Goal: Use online tool/utility: Use online tool/utility

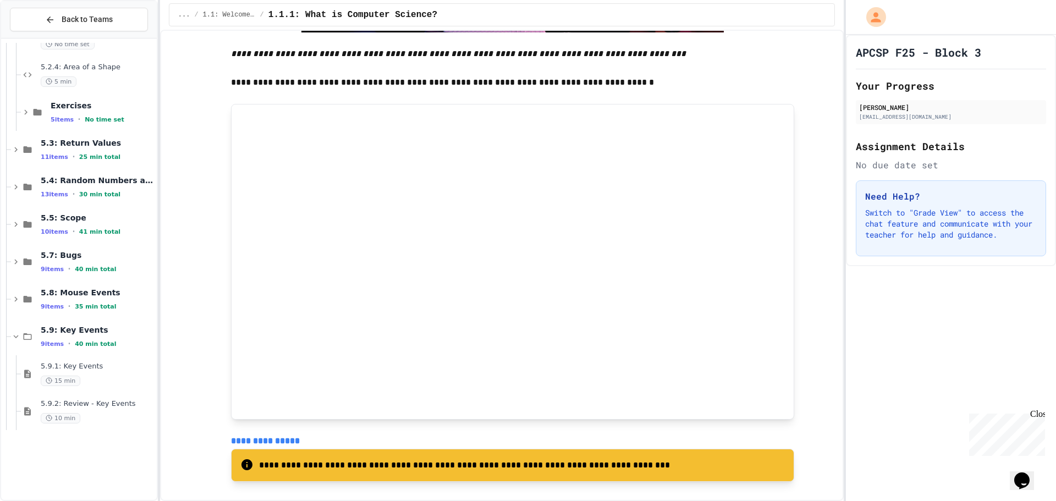
scroll to position [870, 0]
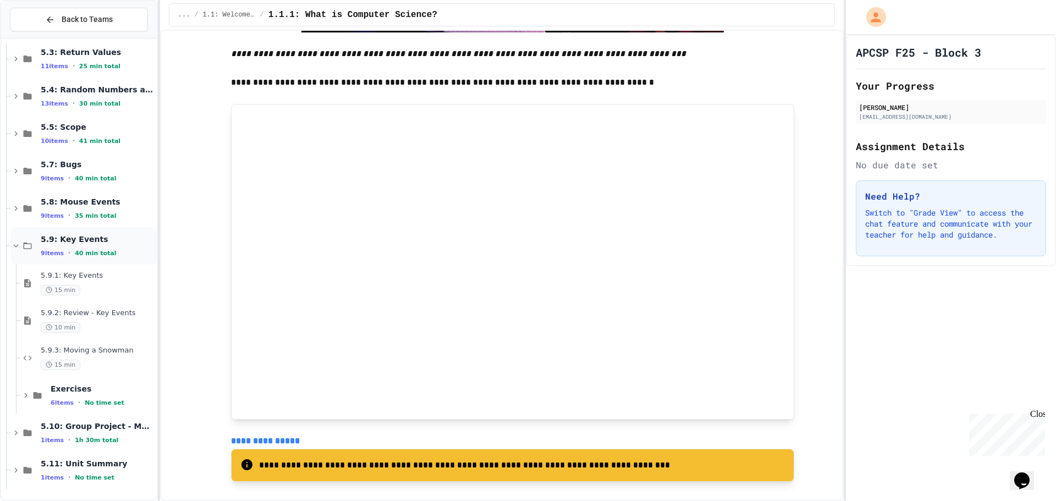
click at [17, 245] on icon at bounding box center [16, 246] width 10 height 10
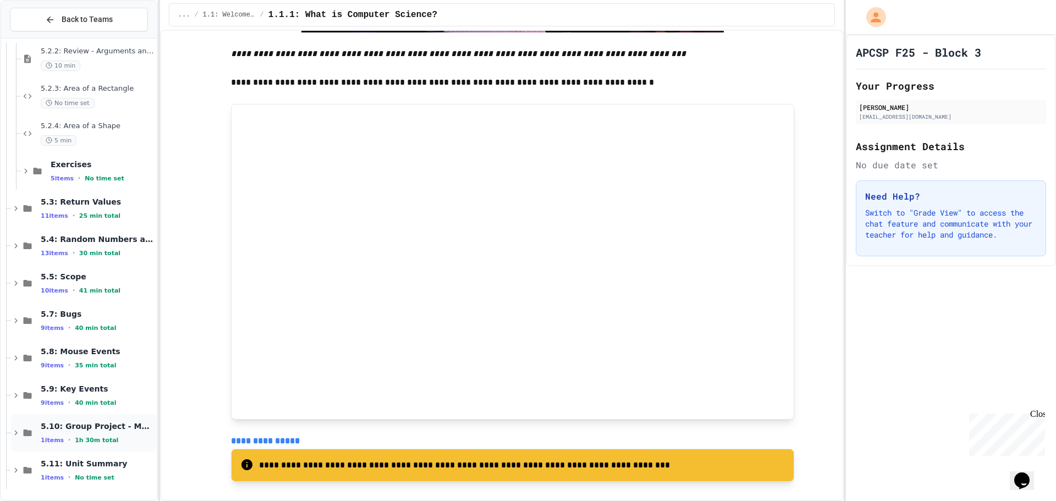
click at [15, 434] on icon at bounding box center [16, 433] width 10 height 10
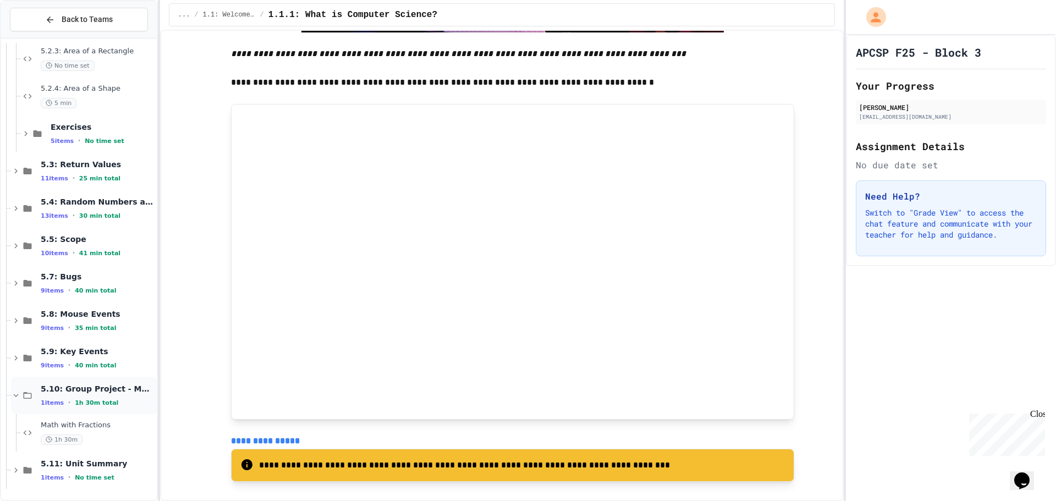
click at [15, 397] on icon at bounding box center [16, 396] width 10 height 10
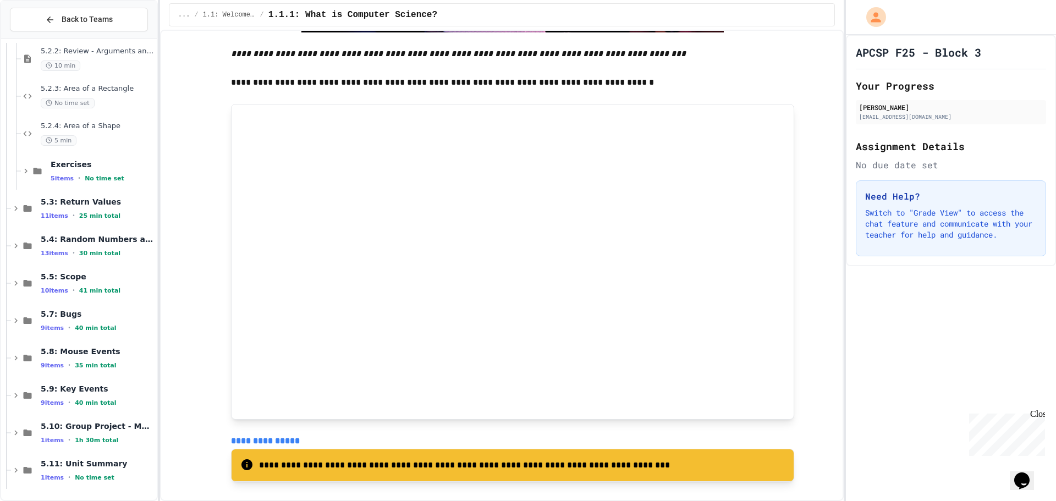
scroll to position [720, 0]
click at [15, 397] on icon at bounding box center [16, 396] width 10 height 10
click at [16, 432] on icon at bounding box center [15, 433] width 3 height 5
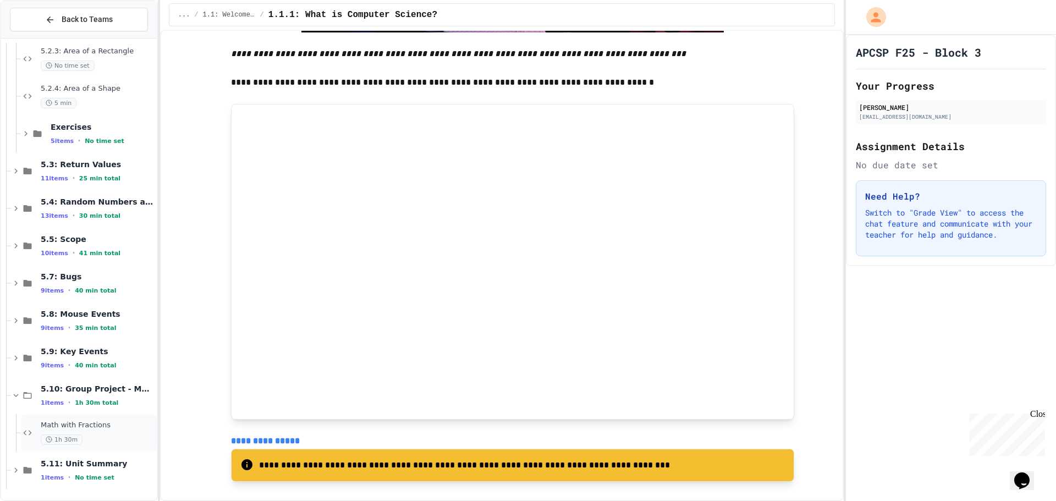
click at [106, 445] on div "1h 30m" at bounding box center [98, 440] width 114 height 10
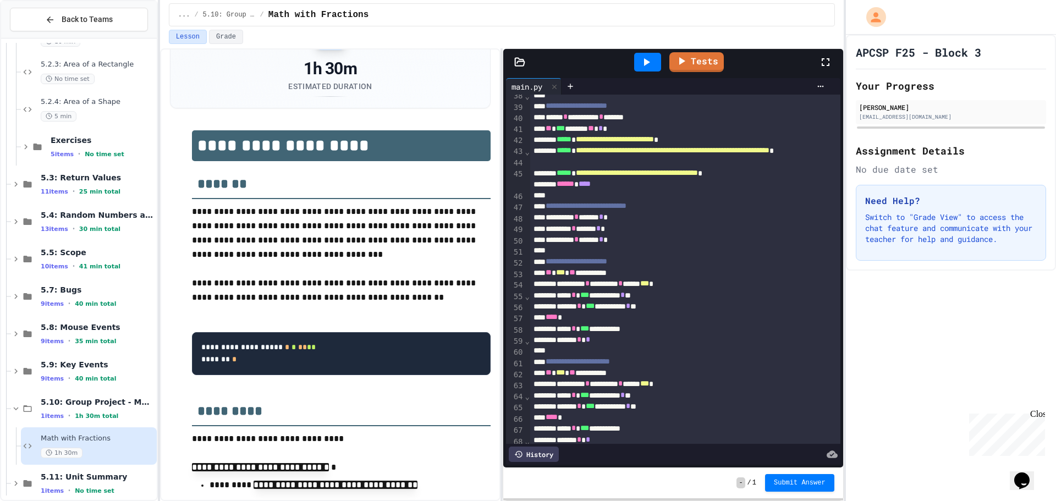
scroll to position [385, 0]
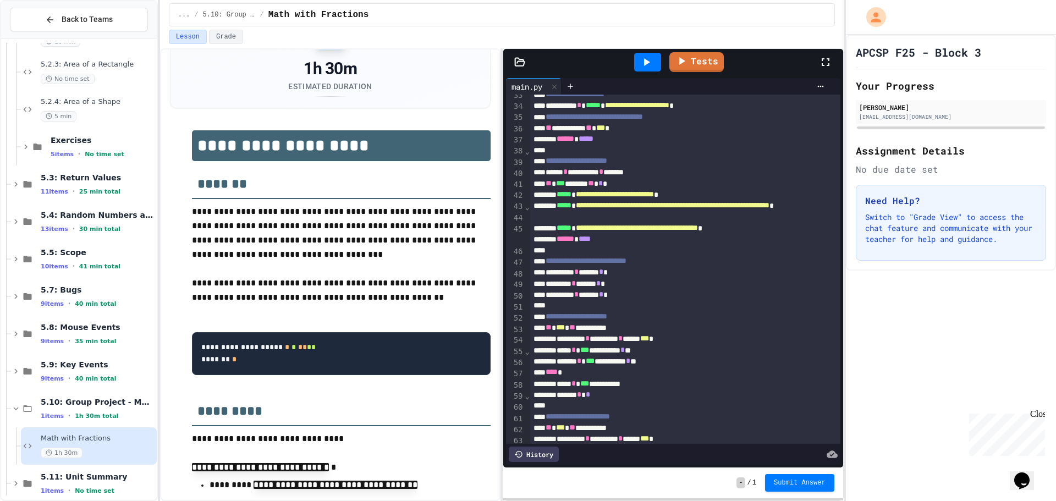
click at [657, 65] on div at bounding box center [647, 62] width 27 height 19
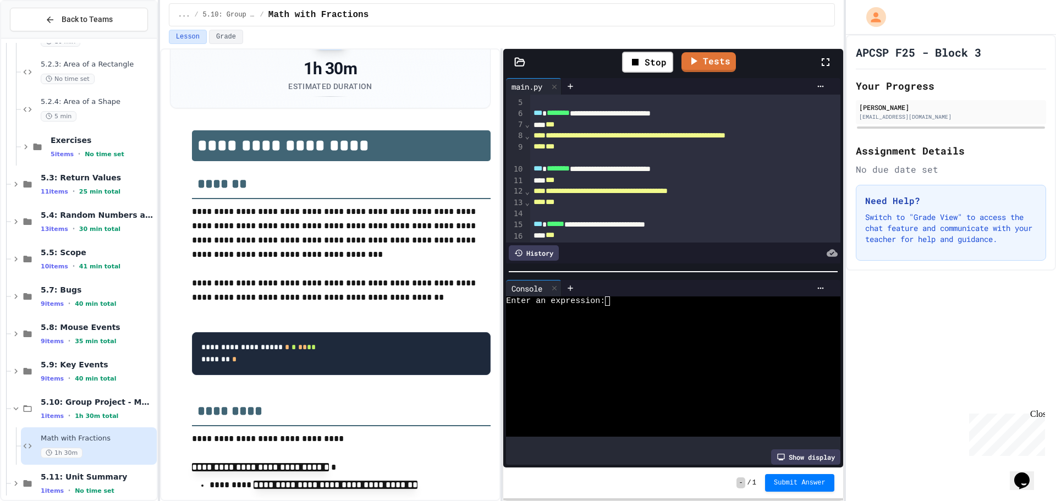
scroll to position [0, 0]
click at [610, 297] on textarea "Terminal input" at bounding box center [612, 301] width 5 height 9
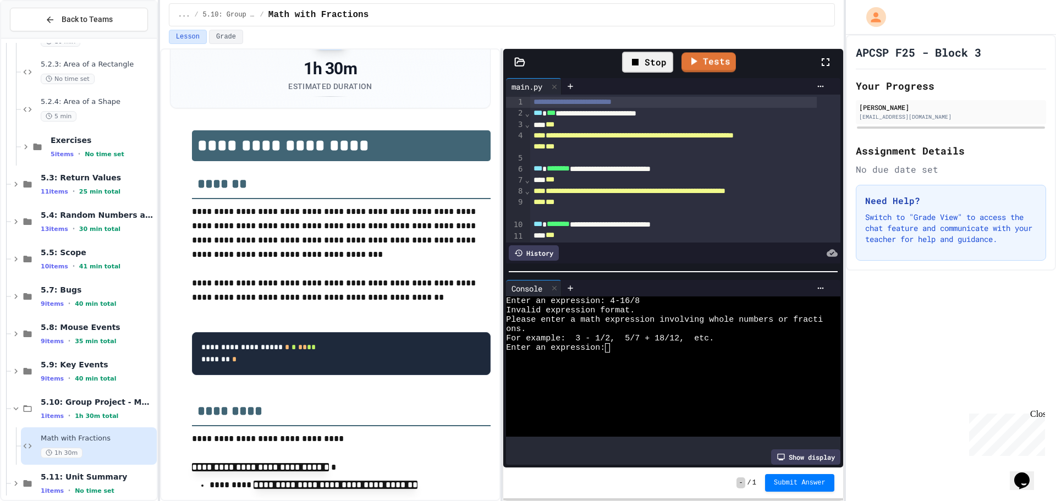
click at [653, 62] on div "Stop" at bounding box center [647, 62] width 51 height 21
click at [653, 62] on icon at bounding box center [646, 62] width 13 height 13
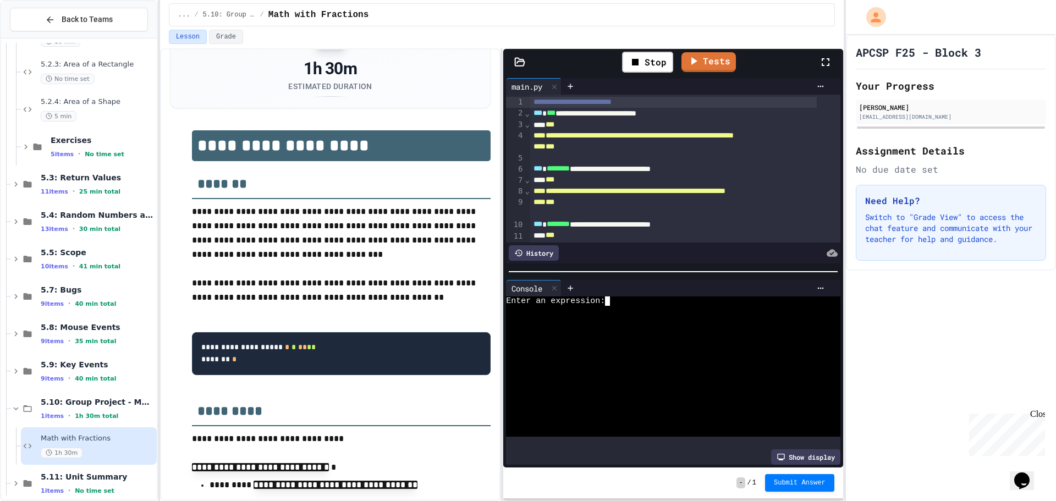
click at [611, 297] on textarea "Terminal input" at bounding box center [612, 301] width 5 height 9
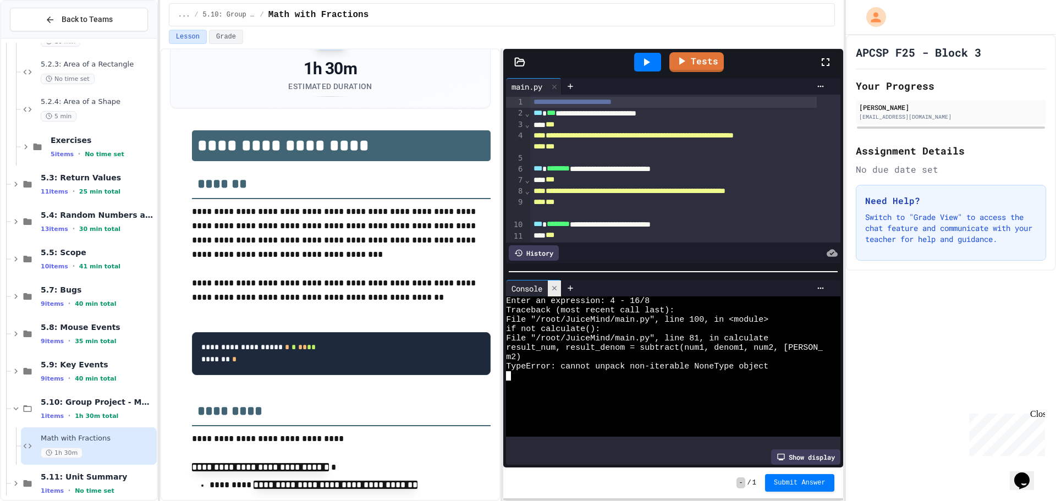
click at [558, 284] on icon at bounding box center [555, 288] width 8 height 8
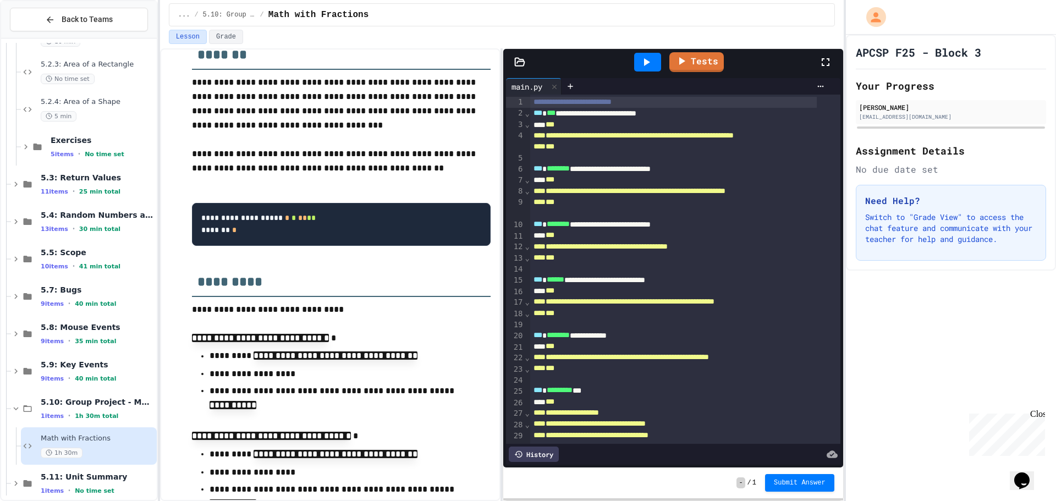
scroll to position [239, 0]
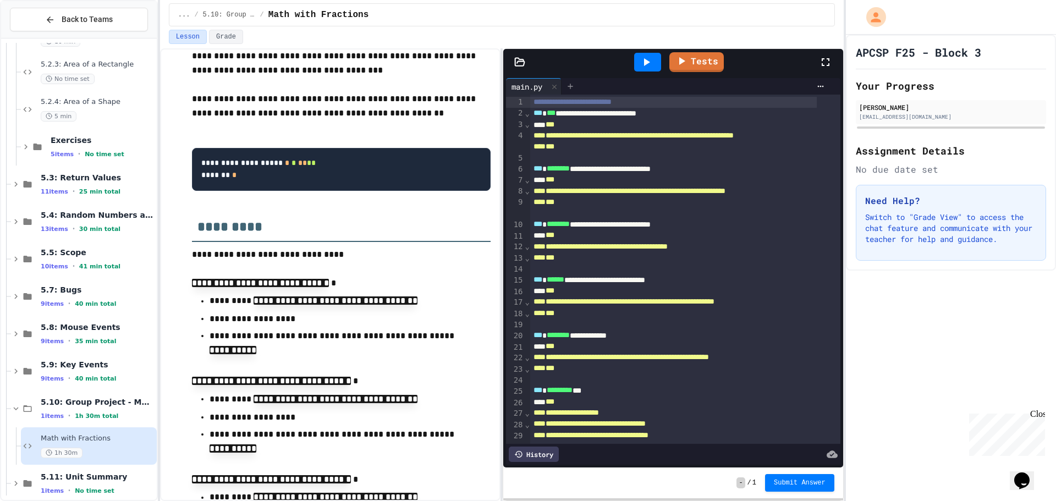
click at [574, 89] on icon at bounding box center [570, 86] width 9 height 9
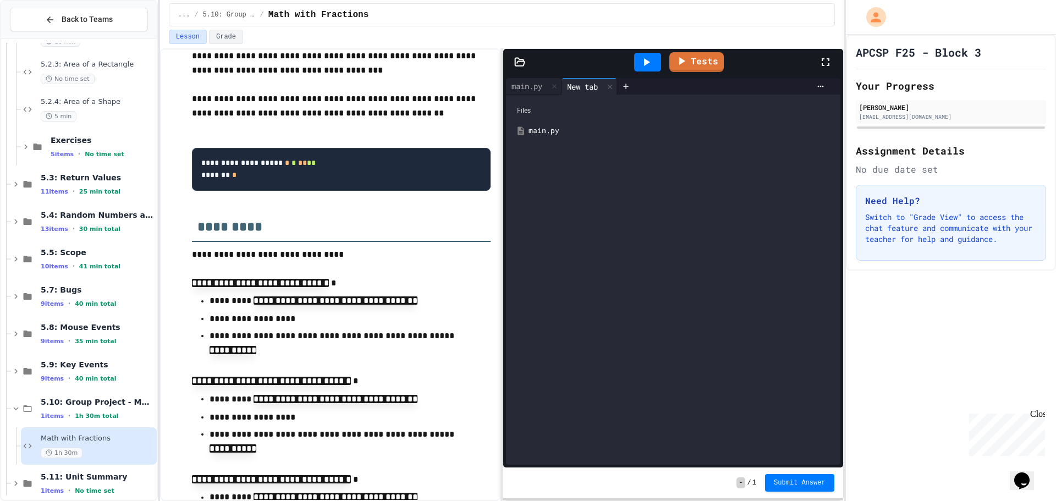
click at [556, 127] on div "main.py" at bounding box center [681, 130] width 305 height 11
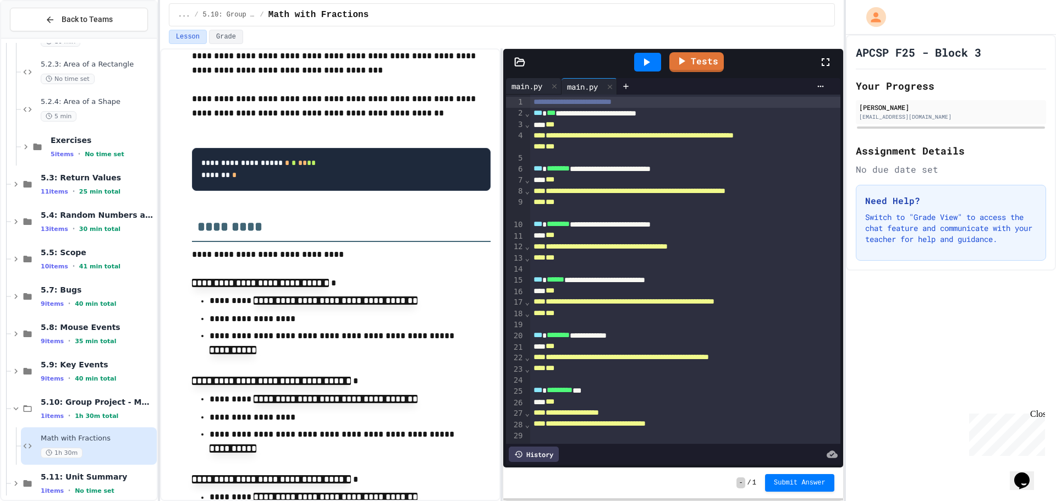
click at [544, 87] on div "main.py" at bounding box center [527, 86] width 42 height 12
click at [578, 85] on div "main.py" at bounding box center [583, 86] width 42 height 12
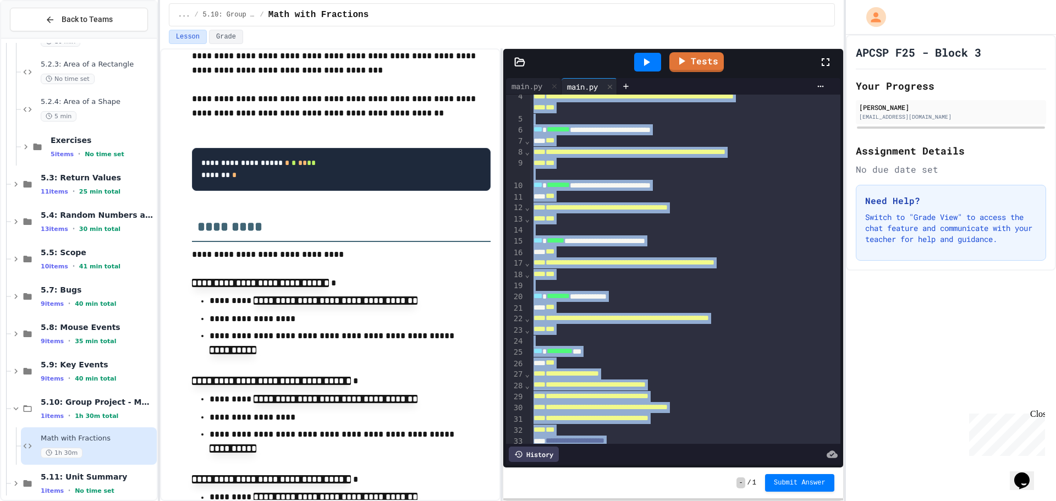
scroll to position [0, 0]
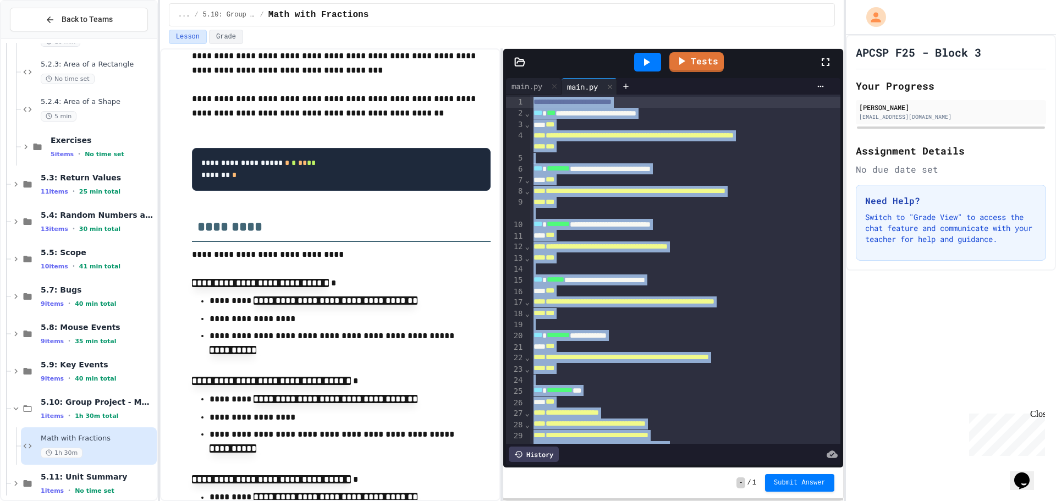
drag, startPoint x: 594, startPoint y: 423, endPoint x: 555, endPoint y: 65, distance: 360.3
click at [555, 65] on div "**********" at bounding box center [672, 258] width 339 height 419
copy div "**********"
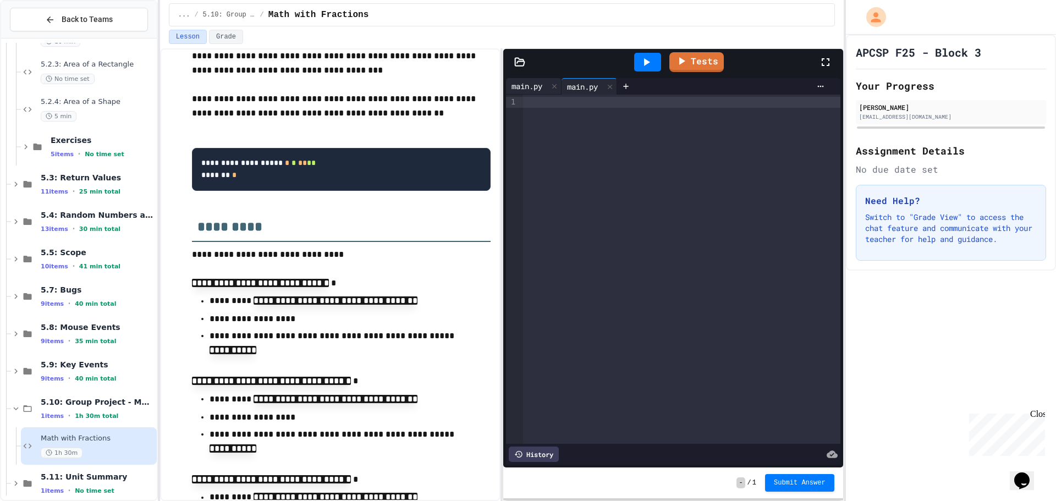
click at [535, 85] on div "main.py" at bounding box center [527, 86] width 42 height 12
click at [541, 102] on div at bounding box center [681, 102] width 317 height 11
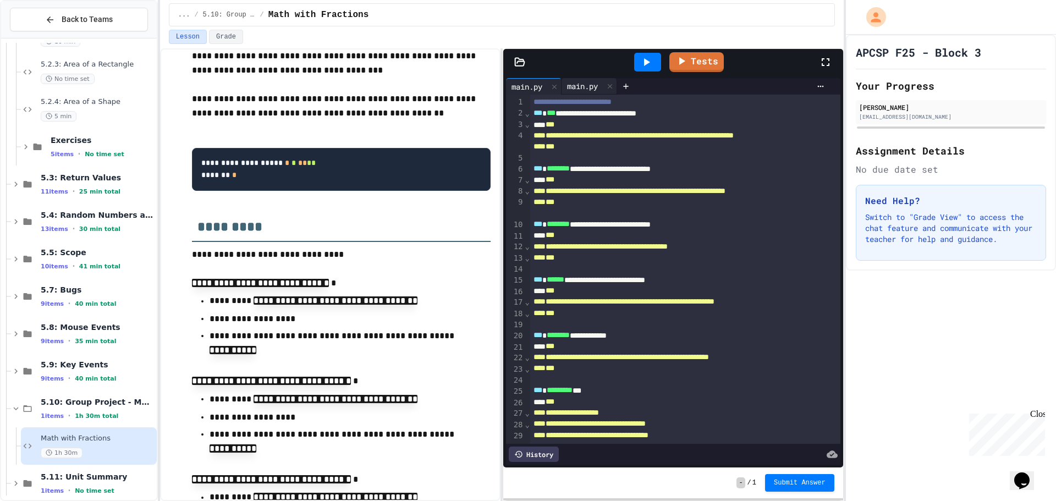
click at [598, 90] on div "main.py" at bounding box center [583, 86] width 42 height 12
click at [611, 90] on icon at bounding box center [610, 87] width 8 height 8
click at [573, 84] on icon at bounding box center [570, 86] width 9 height 9
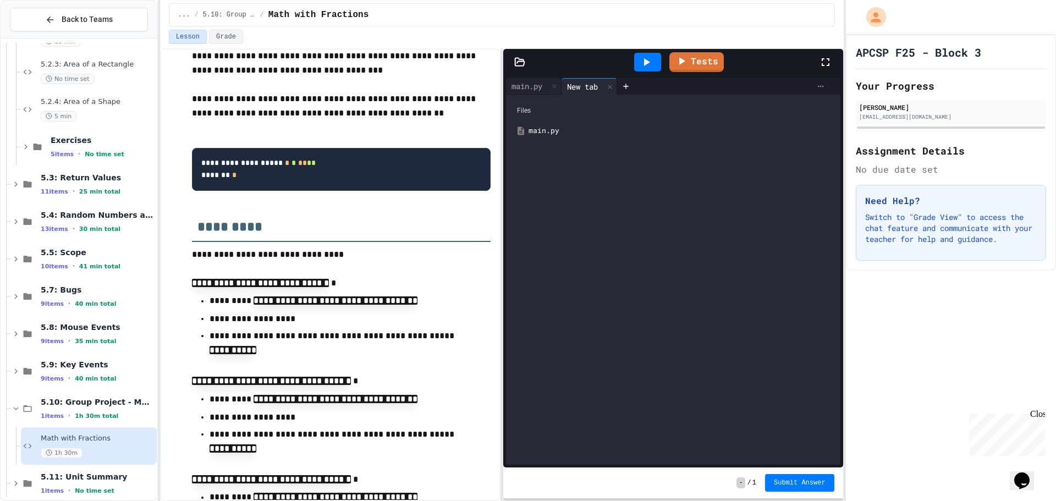
click at [817, 86] on icon at bounding box center [820, 87] width 6 height 2
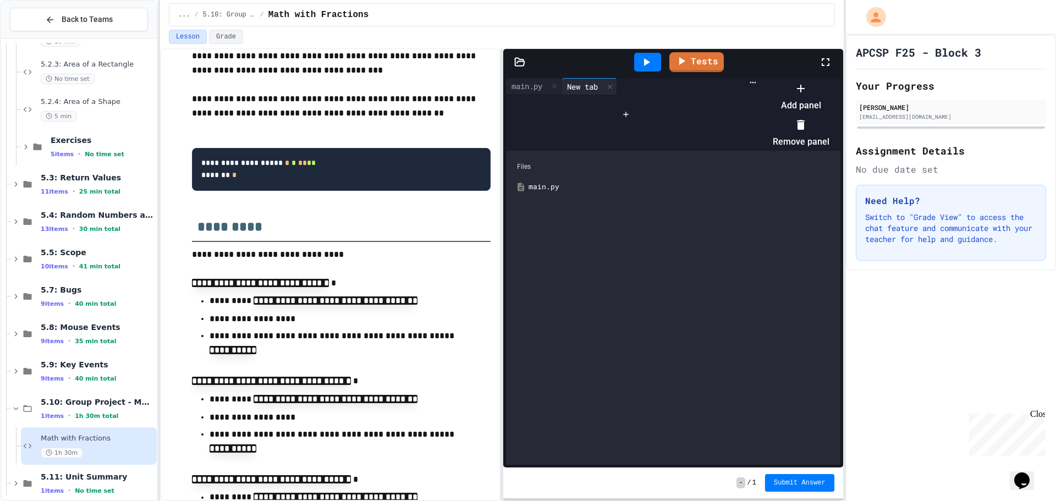
click at [814, 98] on li "Add panel" at bounding box center [801, 96] width 57 height 35
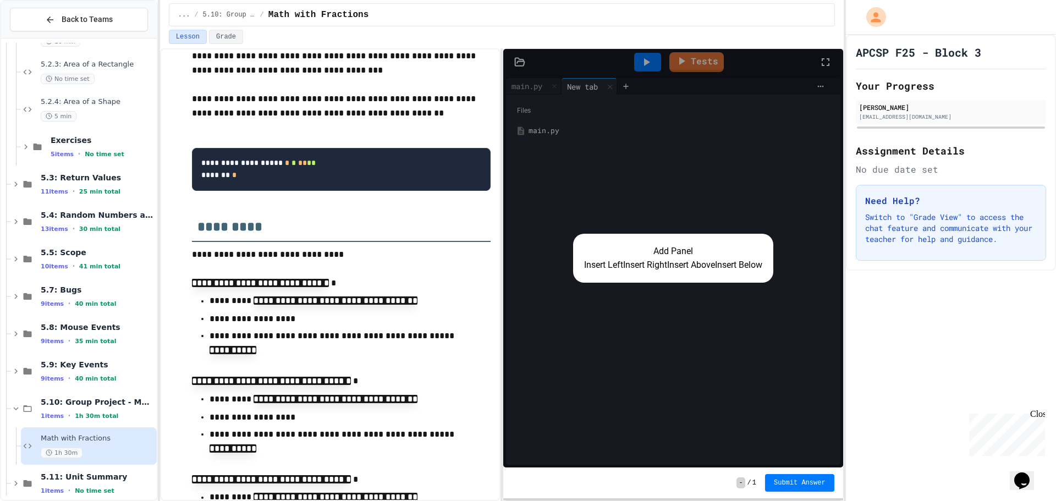
click at [584, 269] on button "Insert Left" at bounding box center [603, 265] width 39 height 13
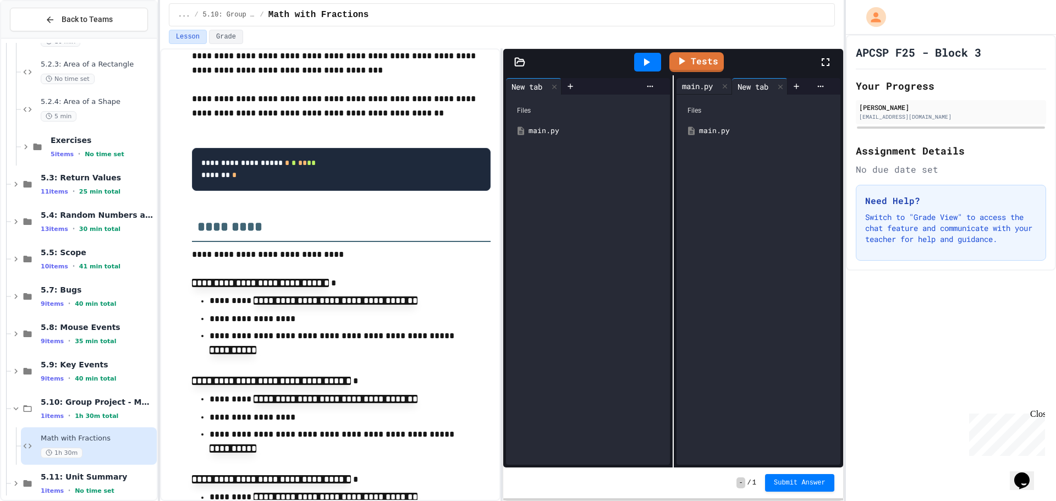
click at [698, 81] on div "main.py" at bounding box center [698, 86] width 42 height 12
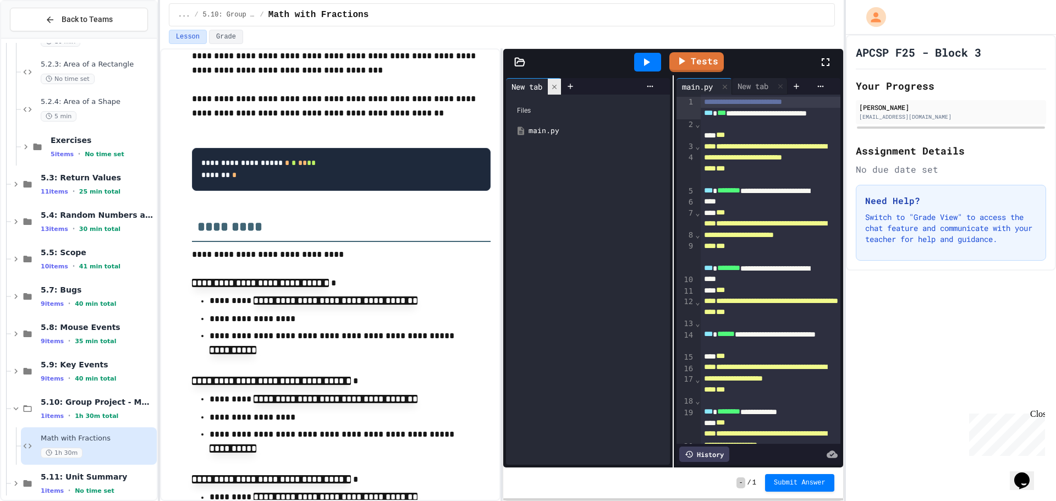
click at [555, 94] on div at bounding box center [554, 87] width 13 height 16
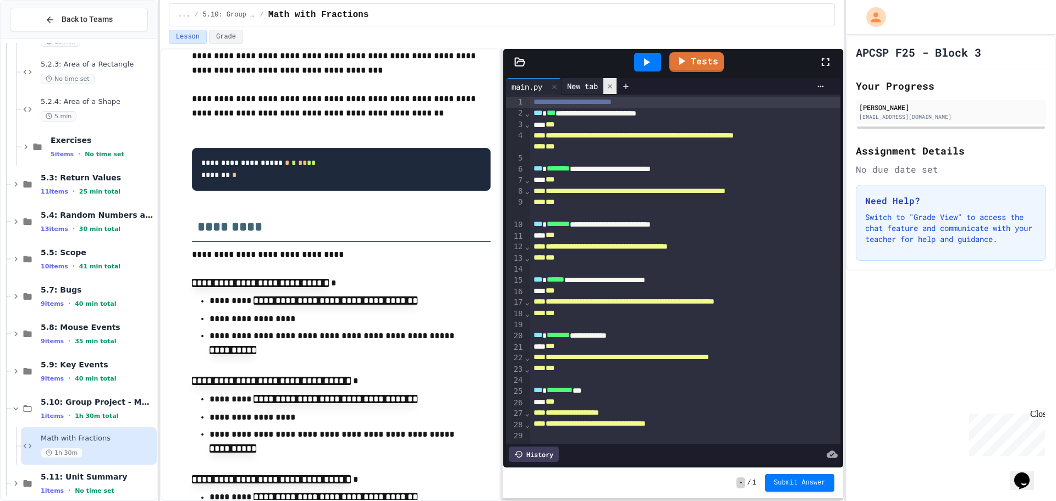
click at [613, 84] on icon at bounding box center [610, 87] width 8 height 8
click at [577, 90] on div at bounding box center [571, 86] width 18 height 17
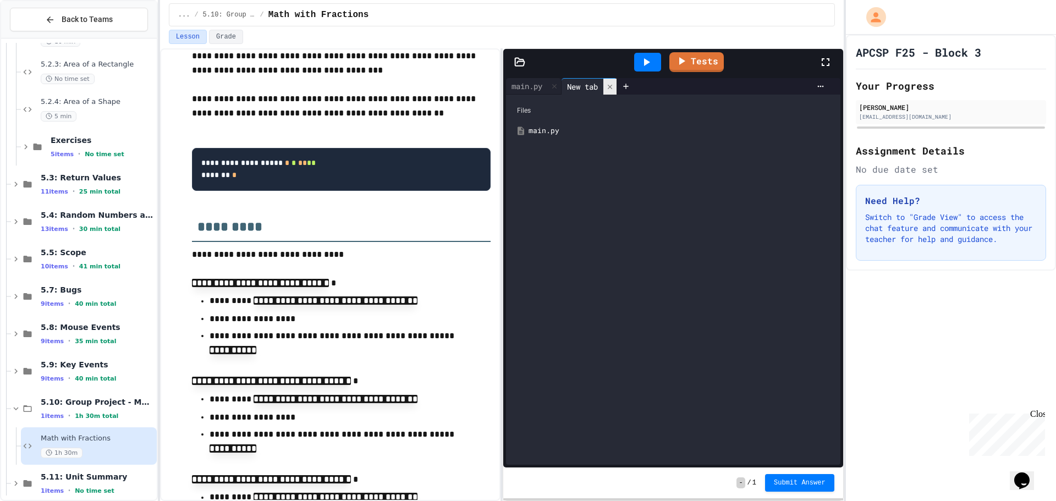
click at [612, 84] on icon at bounding box center [610, 87] width 8 height 8
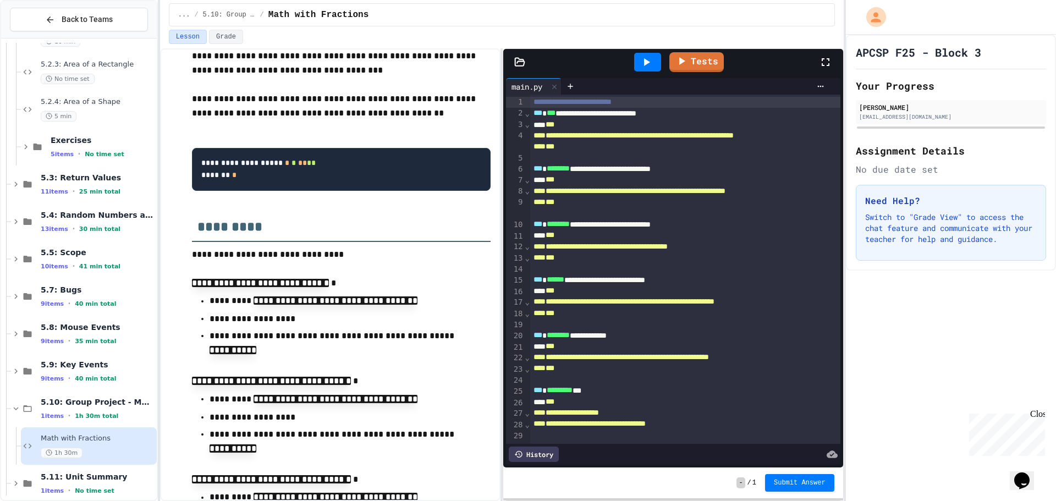
click at [521, 63] on icon at bounding box center [519, 62] width 11 height 11
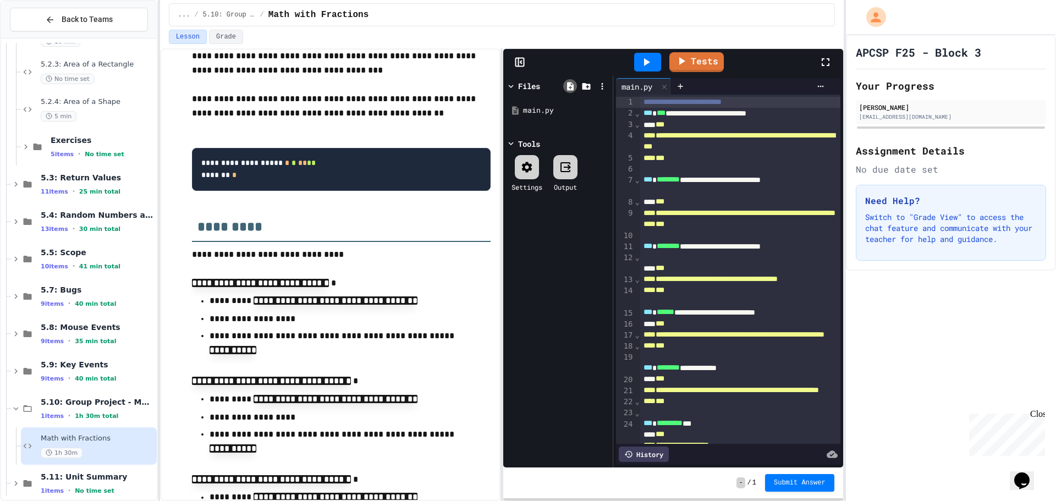
click at [569, 85] on icon at bounding box center [570, 86] width 7 height 8
click at [558, 107] on div at bounding box center [558, 110] width 104 height 19
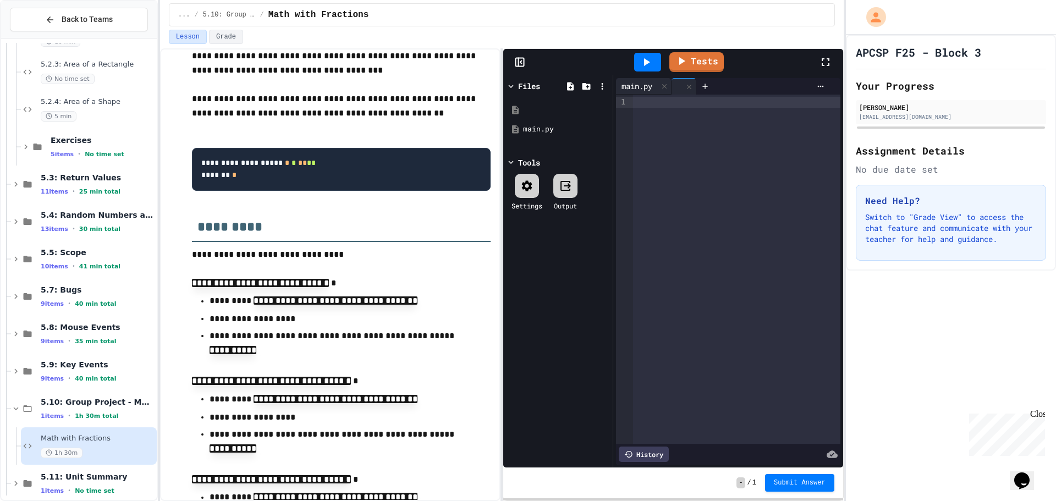
click at [630, 85] on div "main.py" at bounding box center [637, 86] width 42 height 12
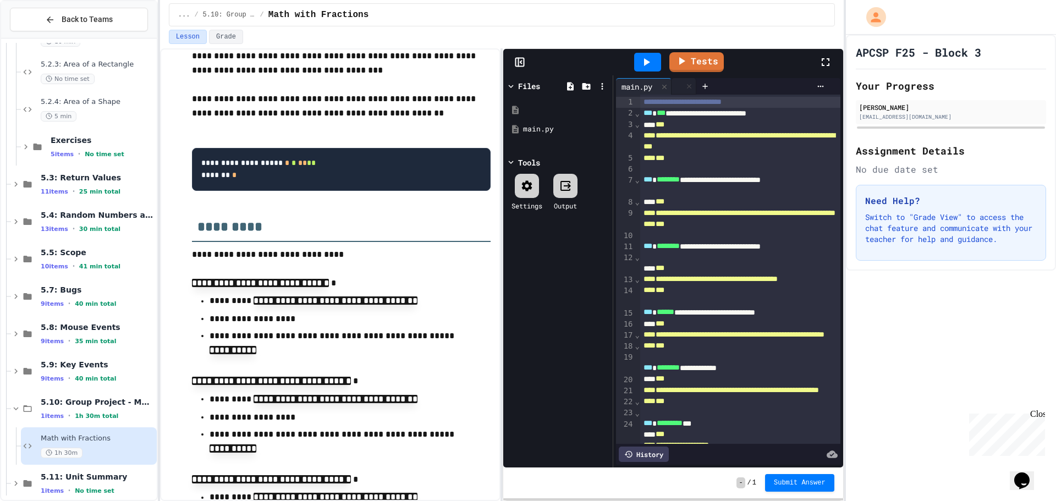
click at [518, 64] on icon at bounding box center [519, 62] width 11 height 11
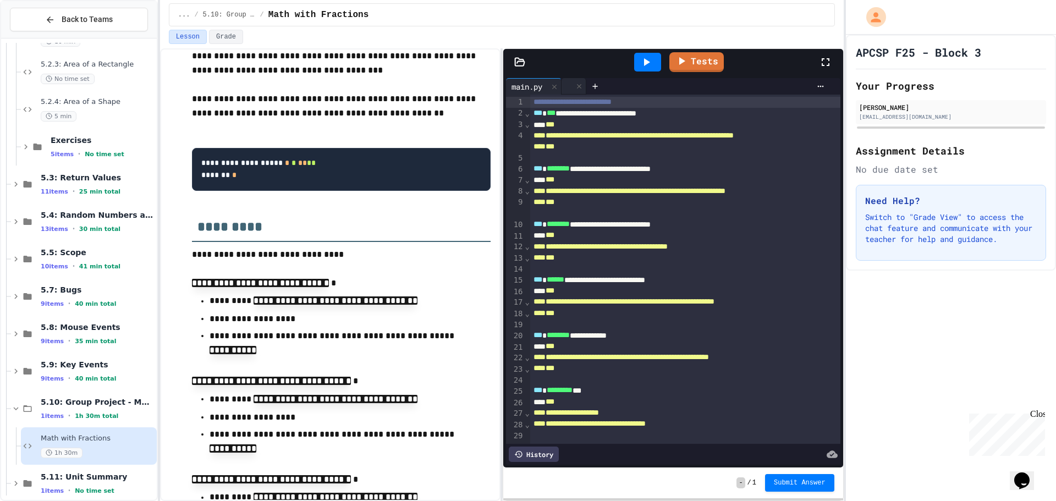
click at [573, 87] on div at bounding box center [574, 86] width 25 height 17
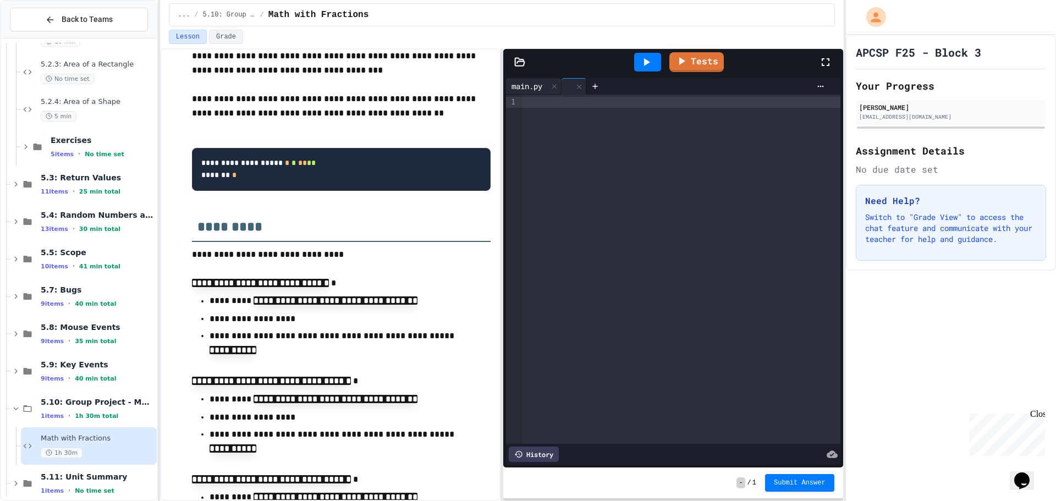
click at [535, 84] on div "main.py" at bounding box center [527, 86] width 42 height 12
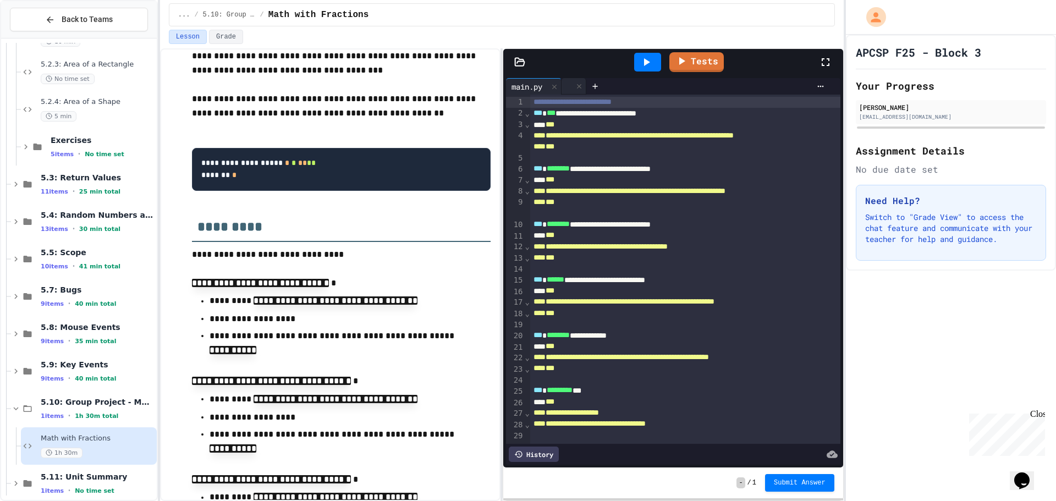
click at [567, 84] on div at bounding box center [574, 86] width 25 height 17
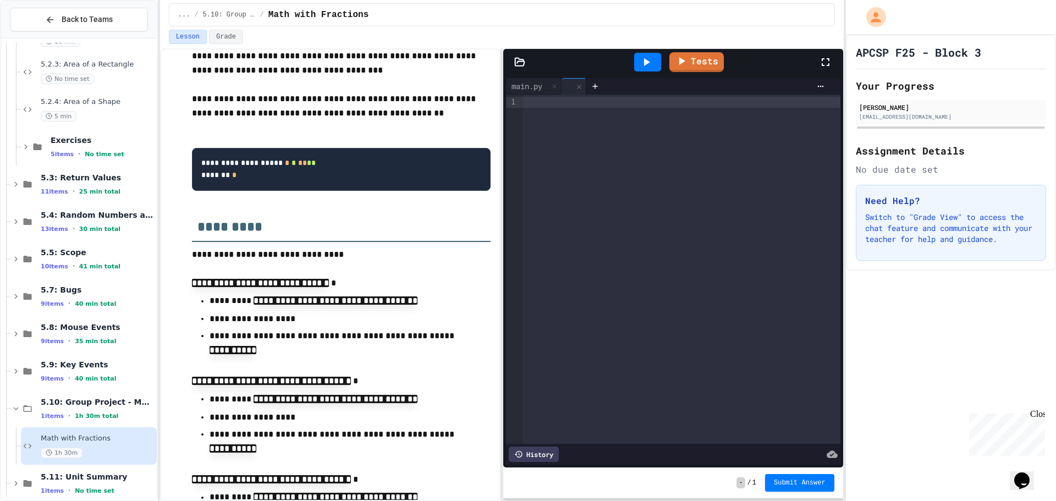
click at [556, 100] on div at bounding box center [681, 102] width 317 height 11
click at [655, 61] on div at bounding box center [647, 62] width 27 height 19
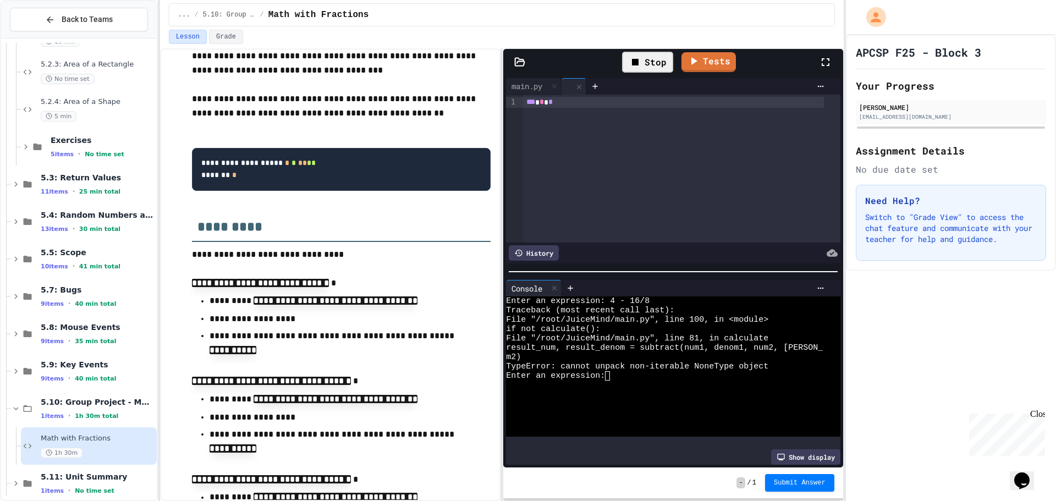
click at [633, 57] on icon at bounding box center [635, 62] width 13 height 13
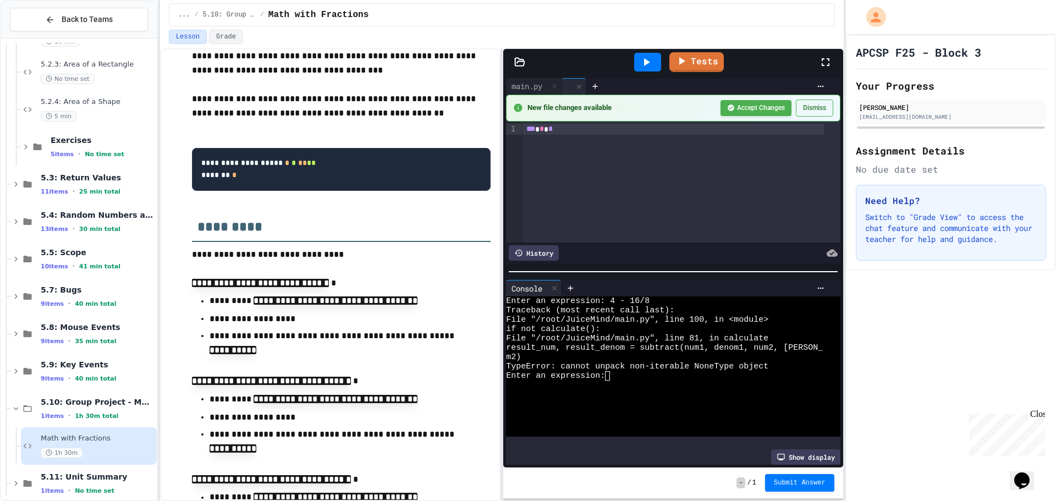
click at [633, 57] on div at bounding box center [648, 62] width 38 height 30
click at [807, 103] on button "Dismiss" at bounding box center [814, 108] width 37 height 17
click at [799, 110] on button "Dismiss" at bounding box center [814, 108] width 37 height 17
click at [768, 113] on button "Accept Changes" at bounding box center [756, 108] width 71 height 16
click at [517, 83] on div "main.py" at bounding box center [527, 86] width 42 height 12
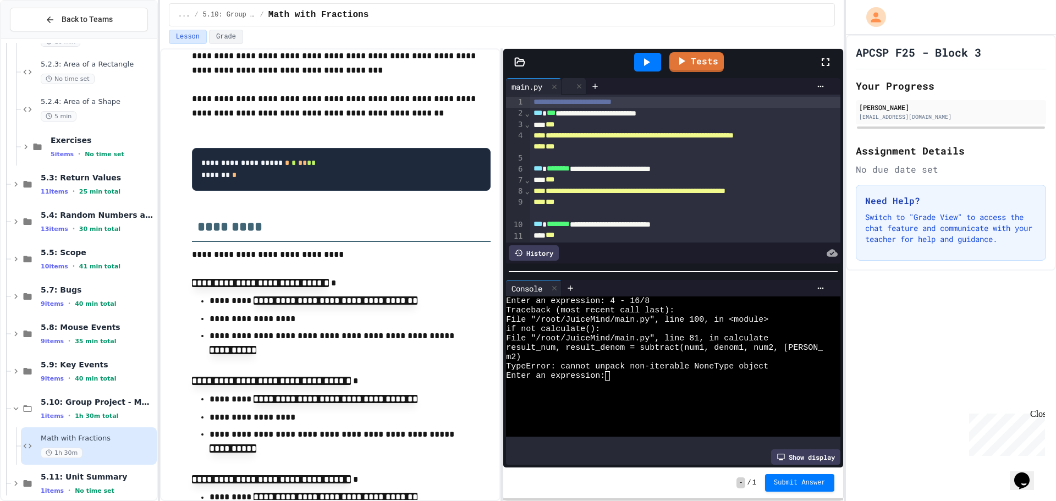
click at [573, 91] on div at bounding box center [574, 86] width 25 height 17
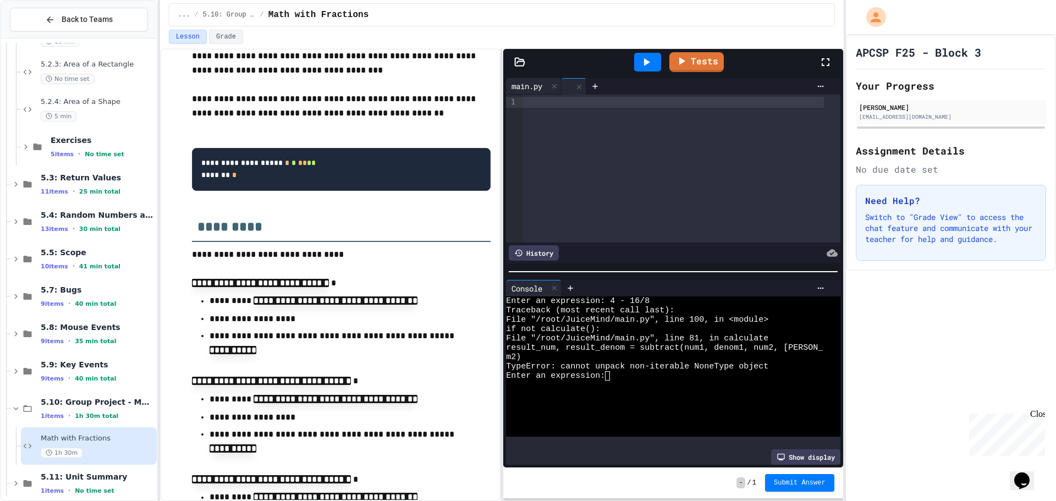
click at [533, 88] on div "main.py" at bounding box center [527, 86] width 42 height 12
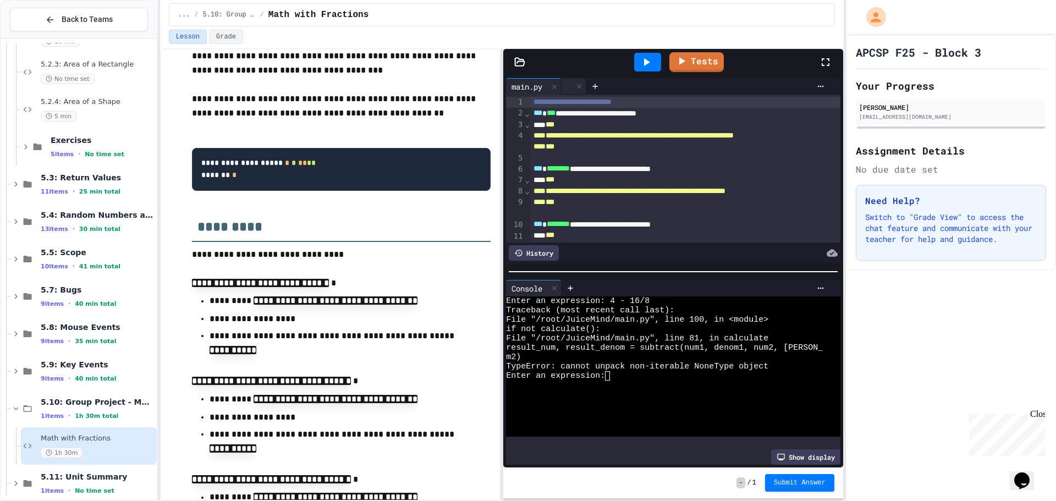
click at [569, 83] on div at bounding box center [574, 86] width 25 height 17
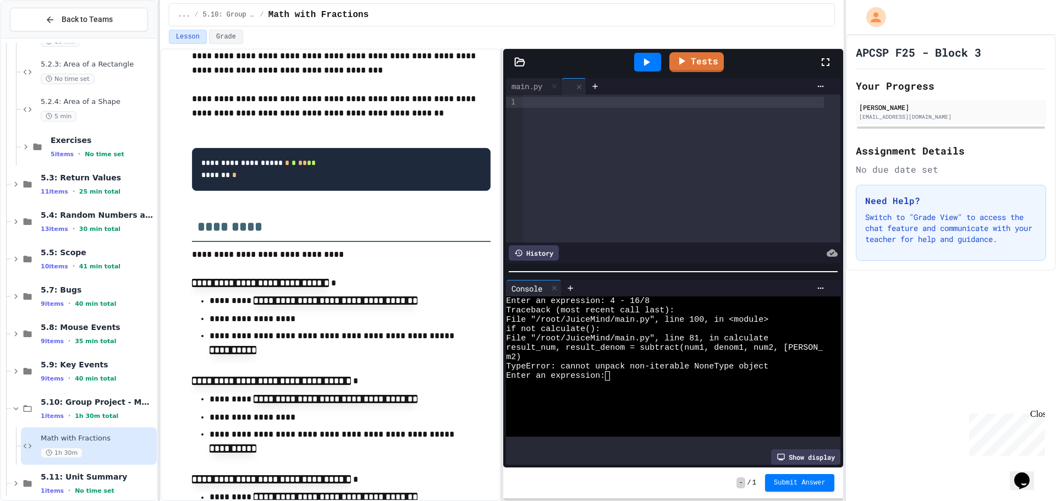
click at [567, 100] on div at bounding box center [673, 102] width 301 height 11
click at [648, 64] on icon at bounding box center [647, 62] width 6 height 8
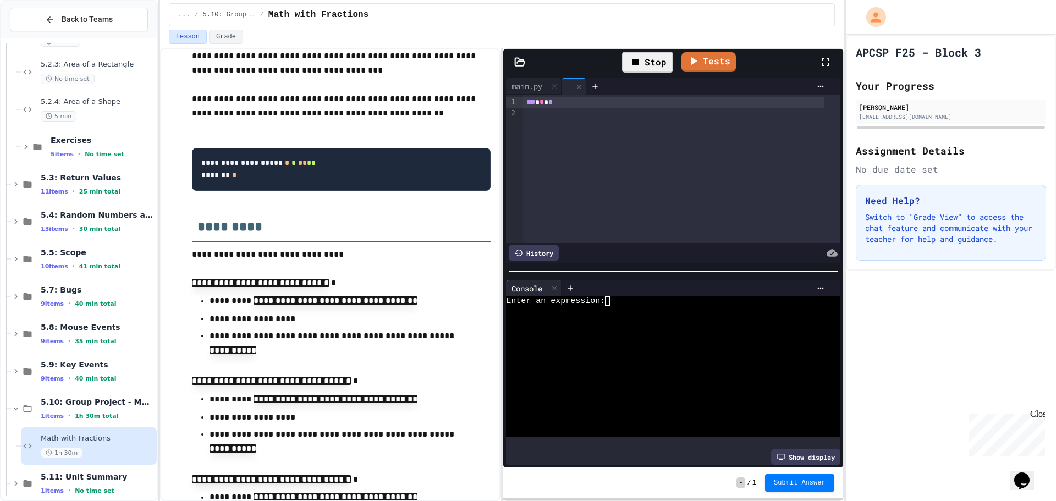
click at [556, 100] on div "*** * *" at bounding box center [673, 102] width 301 height 11
click at [529, 89] on div "main.py" at bounding box center [527, 86] width 42 height 12
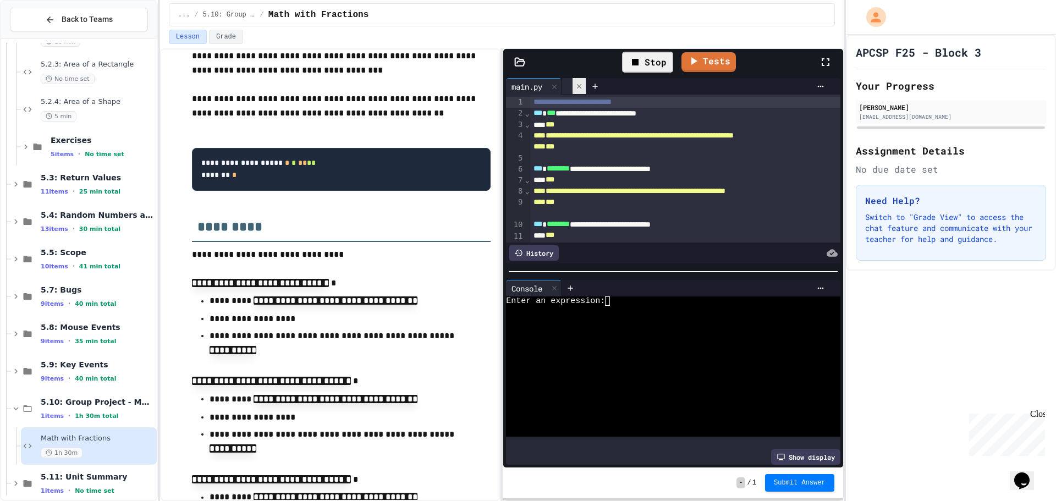
click at [582, 89] on icon at bounding box center [579, 87] width 8 height 8
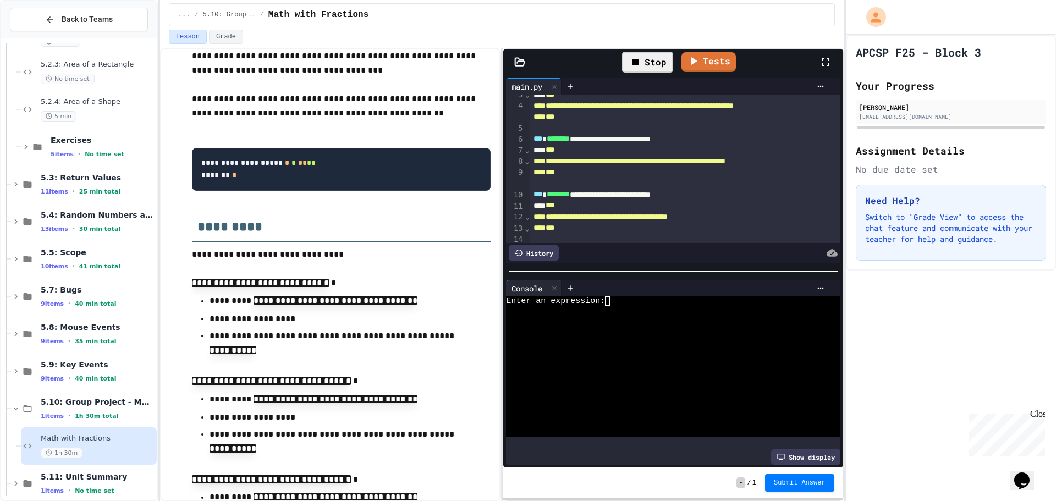
scroll to position [55, 0]
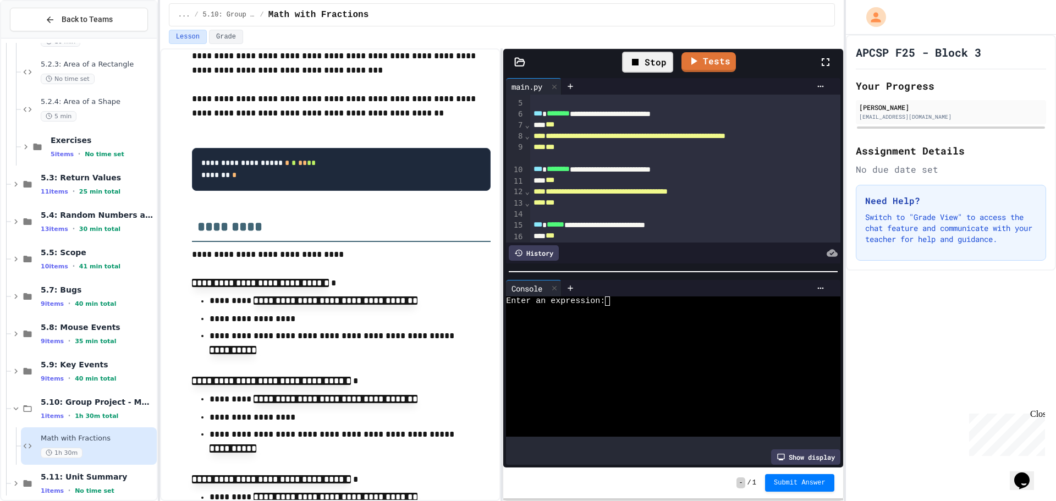
click at [665, 59] on div "Stop" at bounding box center [647, 62] width 51 height 21
click at [558, 281] on div at bounding box center [554, 289] width 13 height 16
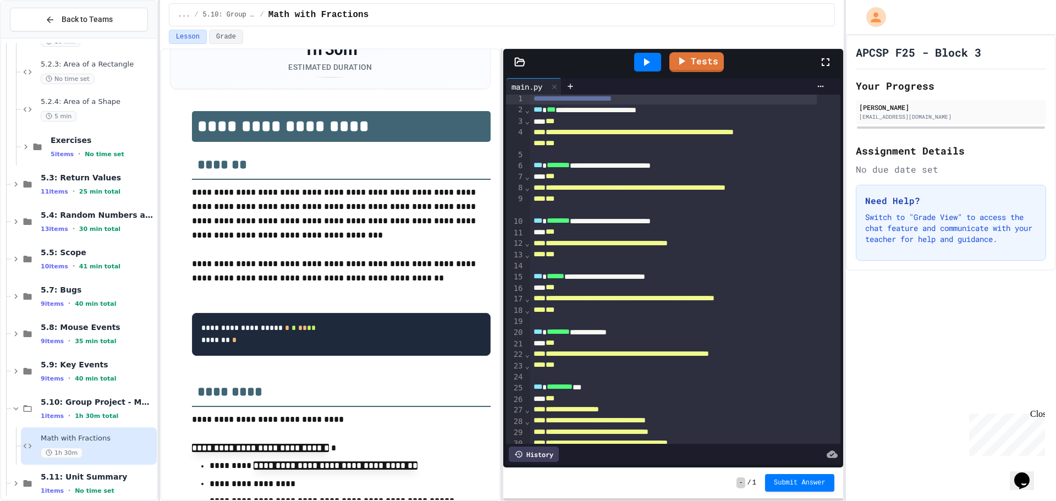
scroll to position [0, 0]
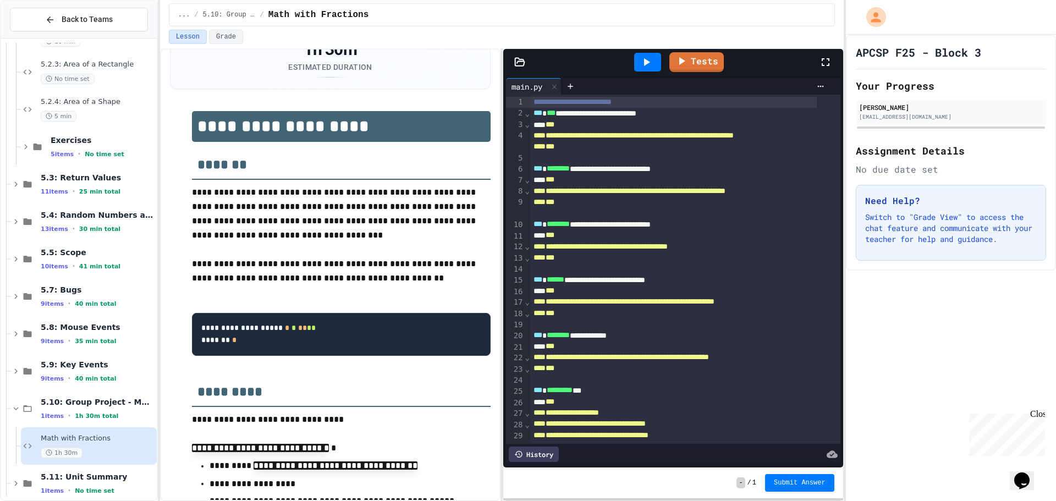
click at [687, 114] on div "**********" at bounding box center [673, 113] width 287 height 11
click at [665, 102] on div "**********" at bounding box center [673, 102] width 287 height 11
click at [684, 112] on div "**********" at bounding box center [673, 113] width 287 height 11
click at [655, 100] on div "**********" at bounding box center [673, 102] width 287 height 11
click at [684, 110] on div "**********" at bounding box center [673, 113] width 287 height 11
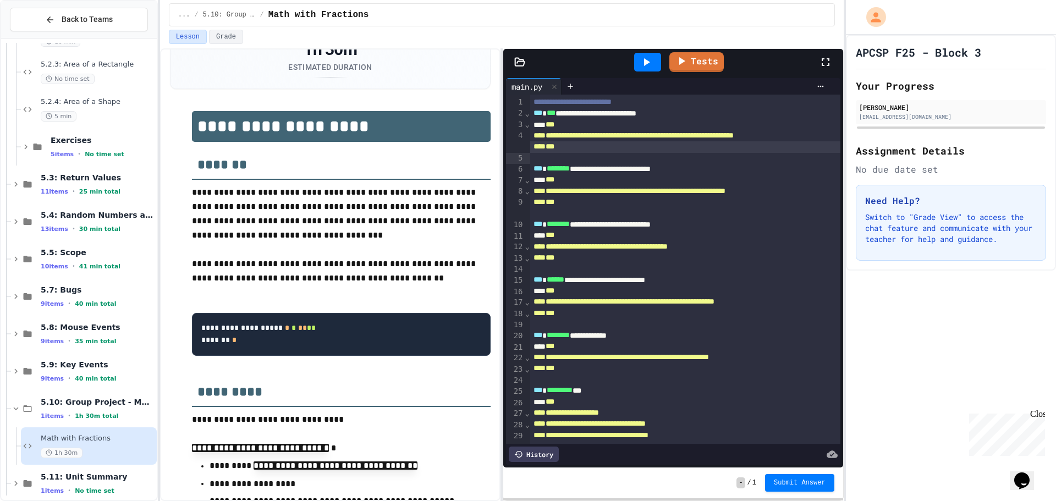
click at [569, 152] on div "***" at bounding box center [685, 146] width 310 height 11
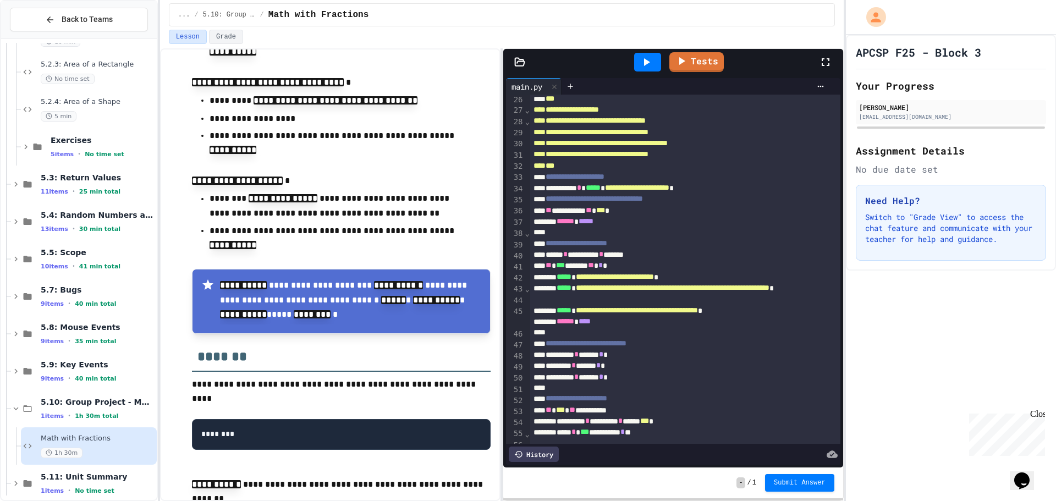
scroll to position [330, 0]
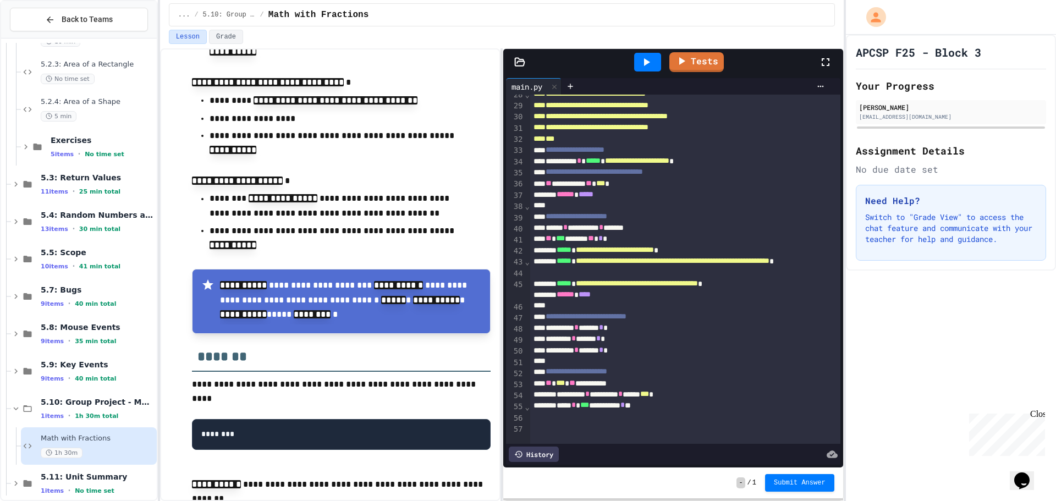
click at [643, 57] on icon at bounding box center [646, 62] width 13 height 13
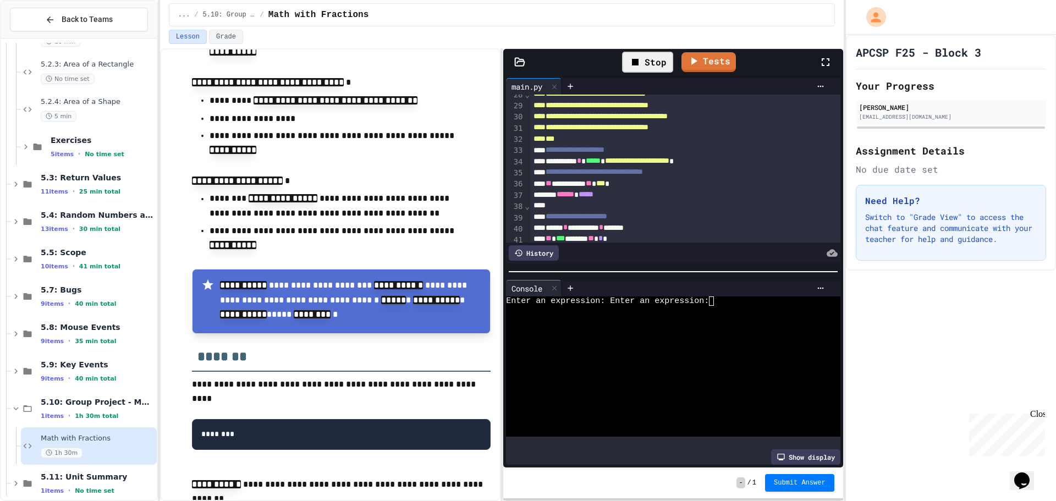
click at [715, 297] on textarea "Terminal input" at bounding box center [716, 301] width 5 height 9
click at [554, 286] on icon at bounding box center [555, 288] width 8 height 8
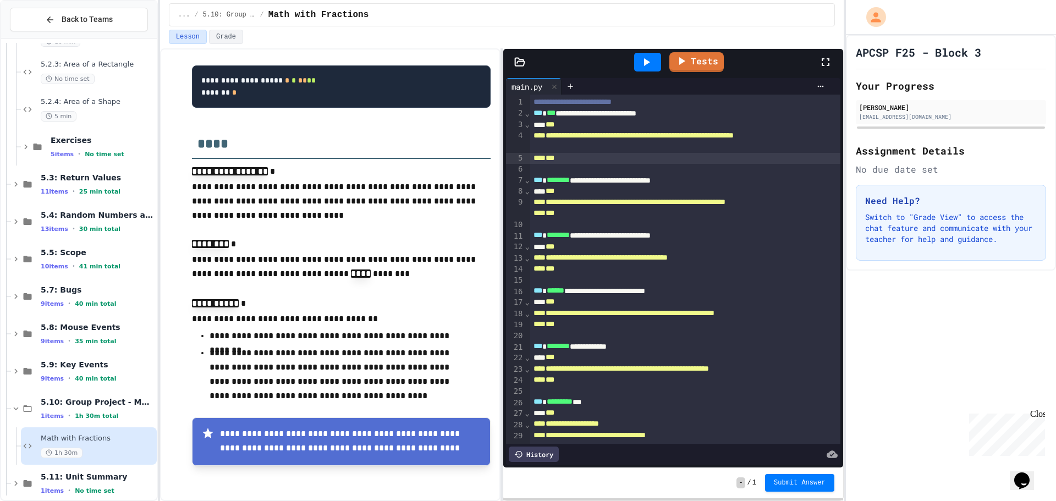
scroll to position [1615, 0]
click at [548, 363] on div "***" at bounding box center [673, 357] width 287 height 11
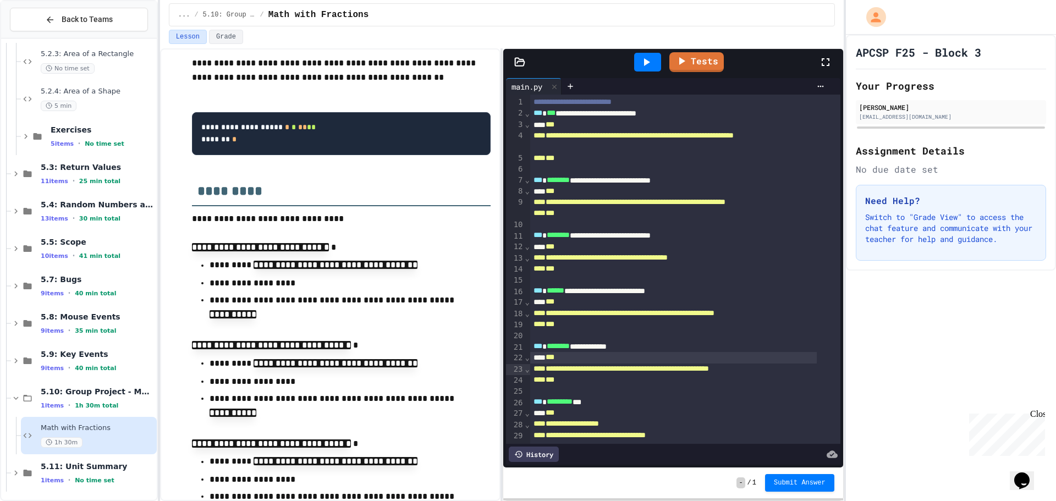
scroll to position [757, 0]
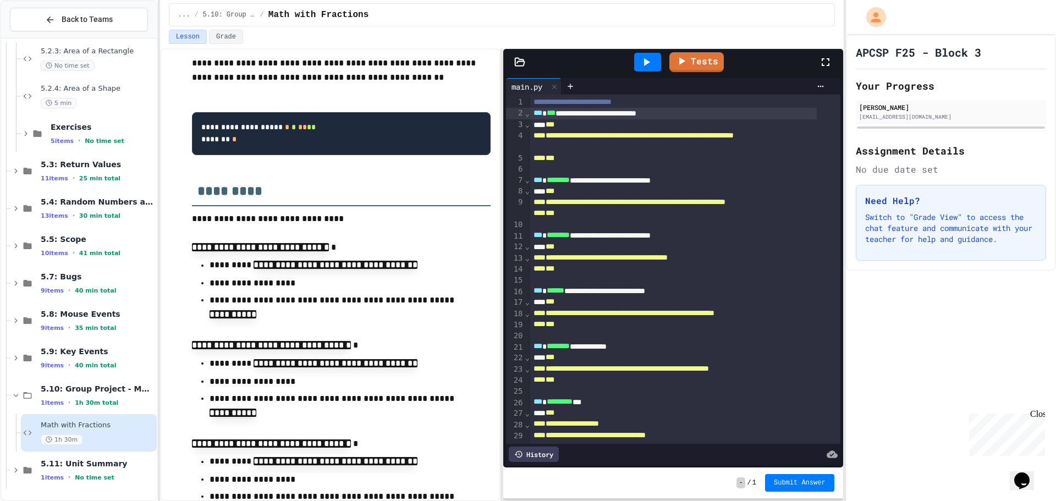
click at [685, 113] on div "**********" at bounding box center [673, 113] width 287 height 11
click at [549, 123] on span "***" at bounding box center [550, 124] width 9 height 8
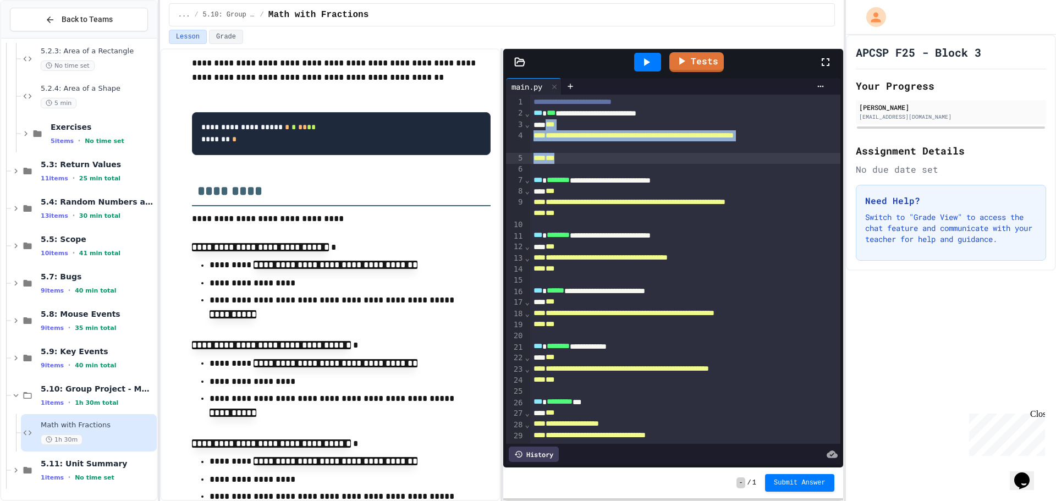
drag, startPoint x: 549, startPoint y: 123, endPoint x: 574, endPoint y: 157, distance: 42.1
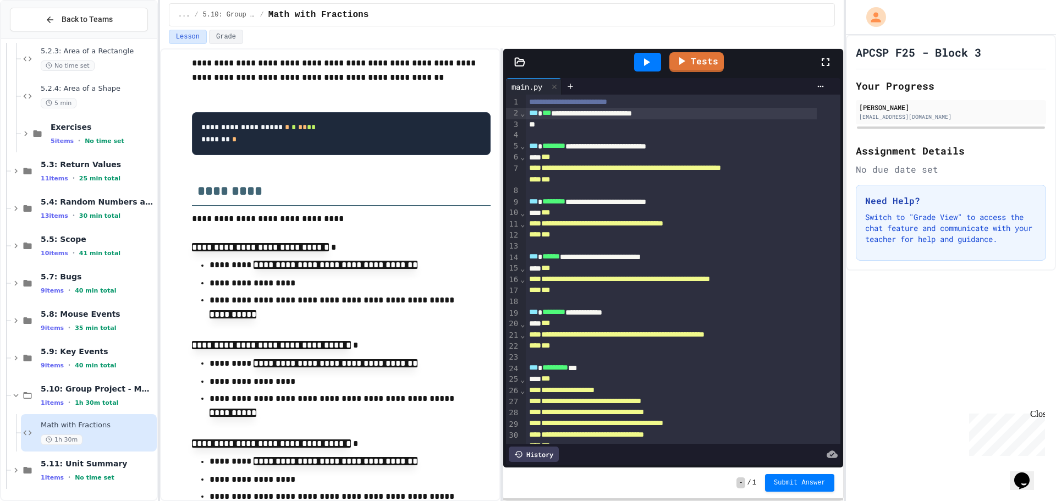
click at [702, 114] on div "**********" at bounding box center [671, 113] width 291 height 11
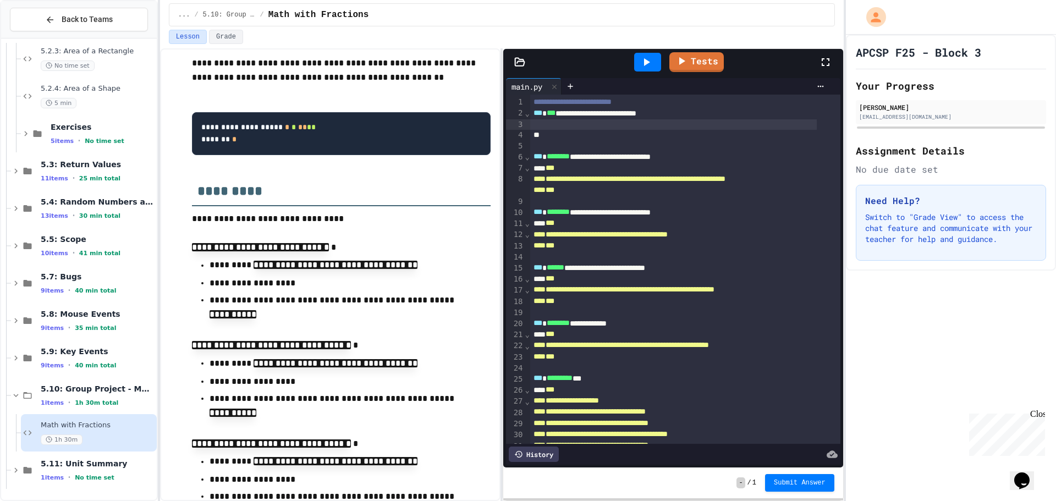
click at [698, 113] on div "**********" at bounding box center [673, 113] width 287 height 11
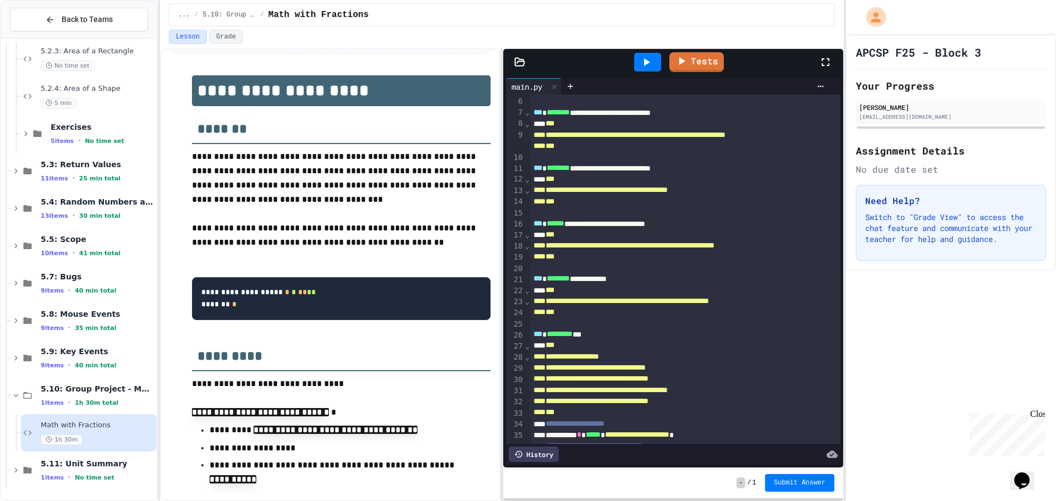
scroll to position [0, 0]
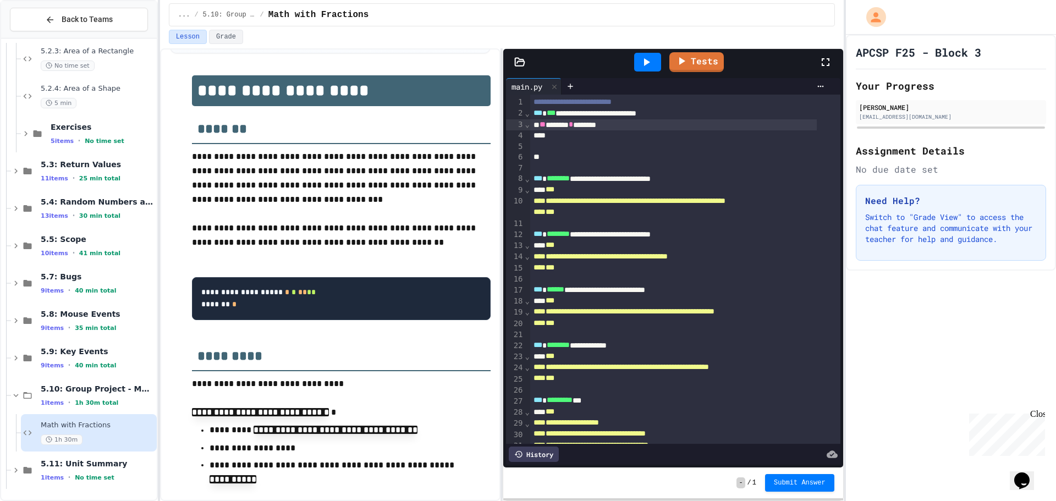
click at [622, 124] on div "** ****** * *******" at bounding box center [673, 124] width 287 height 11
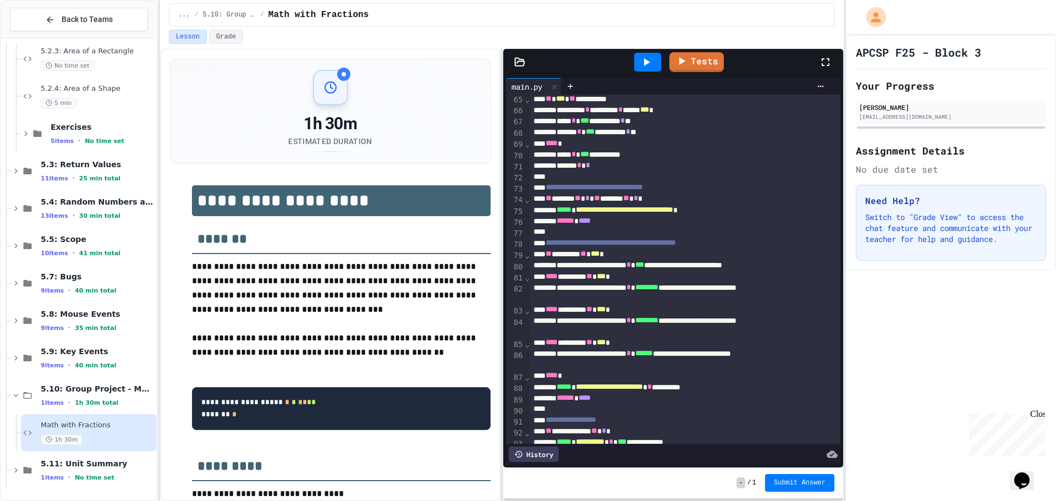
scroll to position [762, 0]
